Goal: Find specific page/section: Find specific page/section

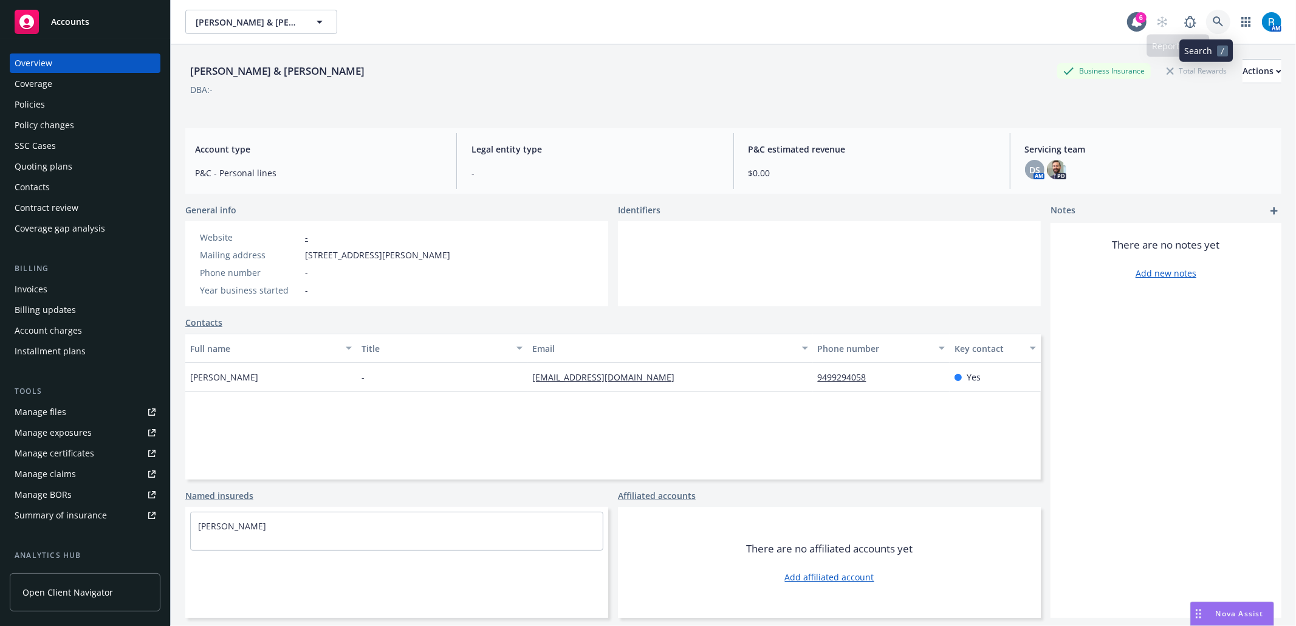
click at [1213, 21] on icon at bounding box center [1218, 21] width 10 height 10
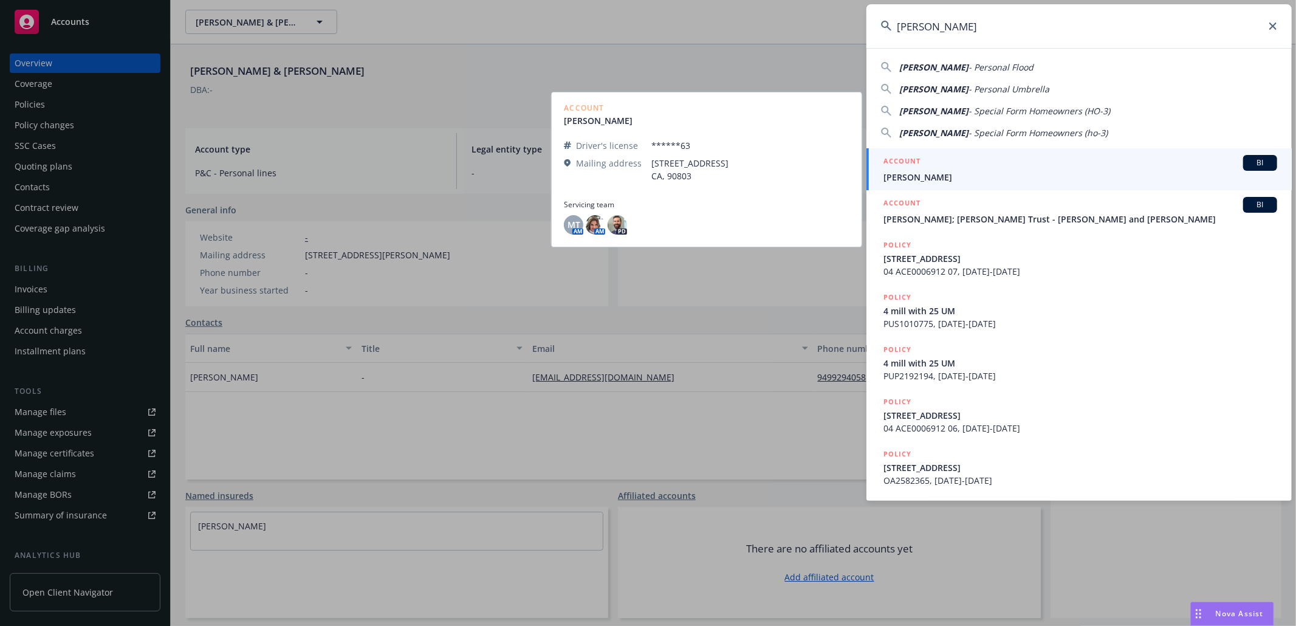
type input "[PERSON_NAME]"
click at [964, 175] on span "[PERSON_NAME]" at bounding box center [1081, 177] width 394 height 13
